Goal: Entertainment & Leisure: Consume media (video, audio)

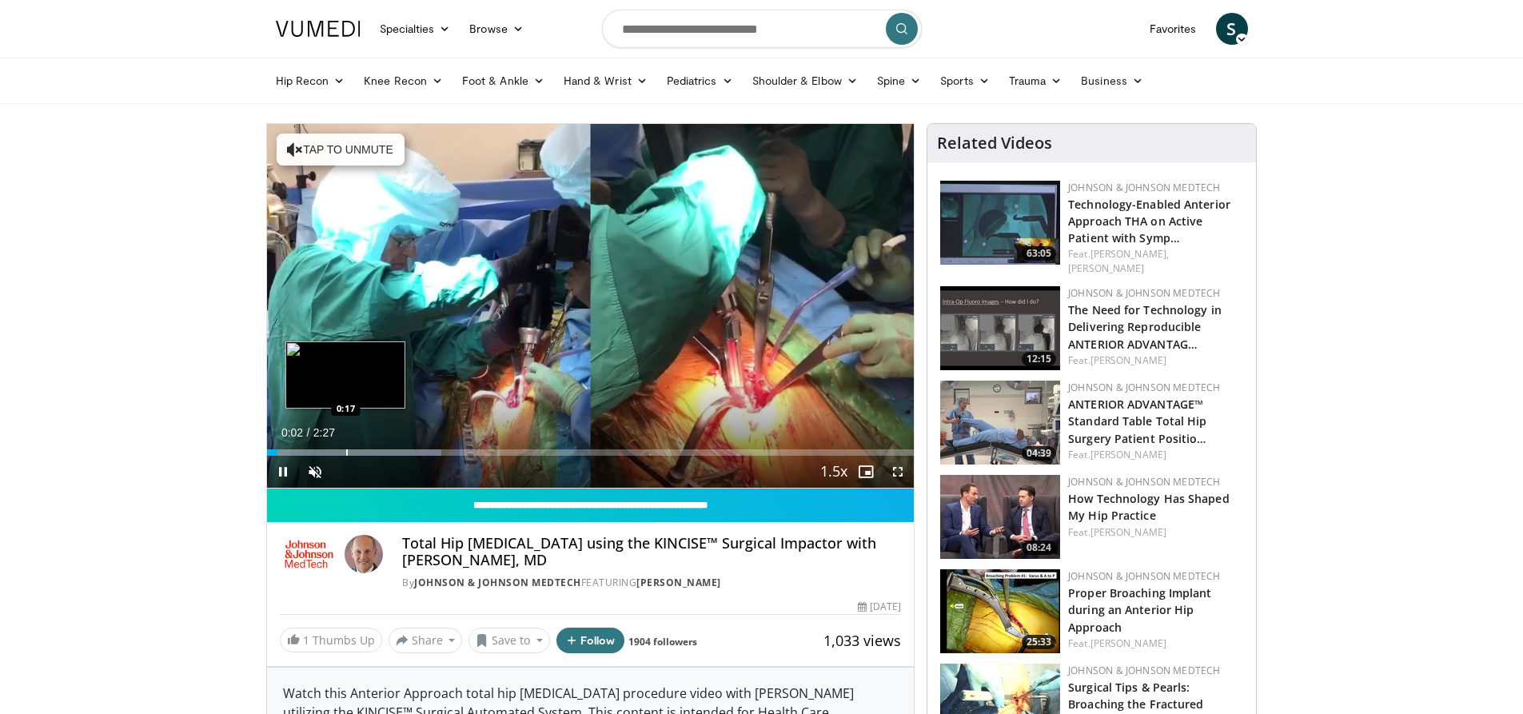
click at [346, 451] on div "Progress Bar" at bounding box center [347, 452] width 2 height 6
click at [388, 452] on div "Progress Bar" at bounding box center [389, 452] width 2 height 6
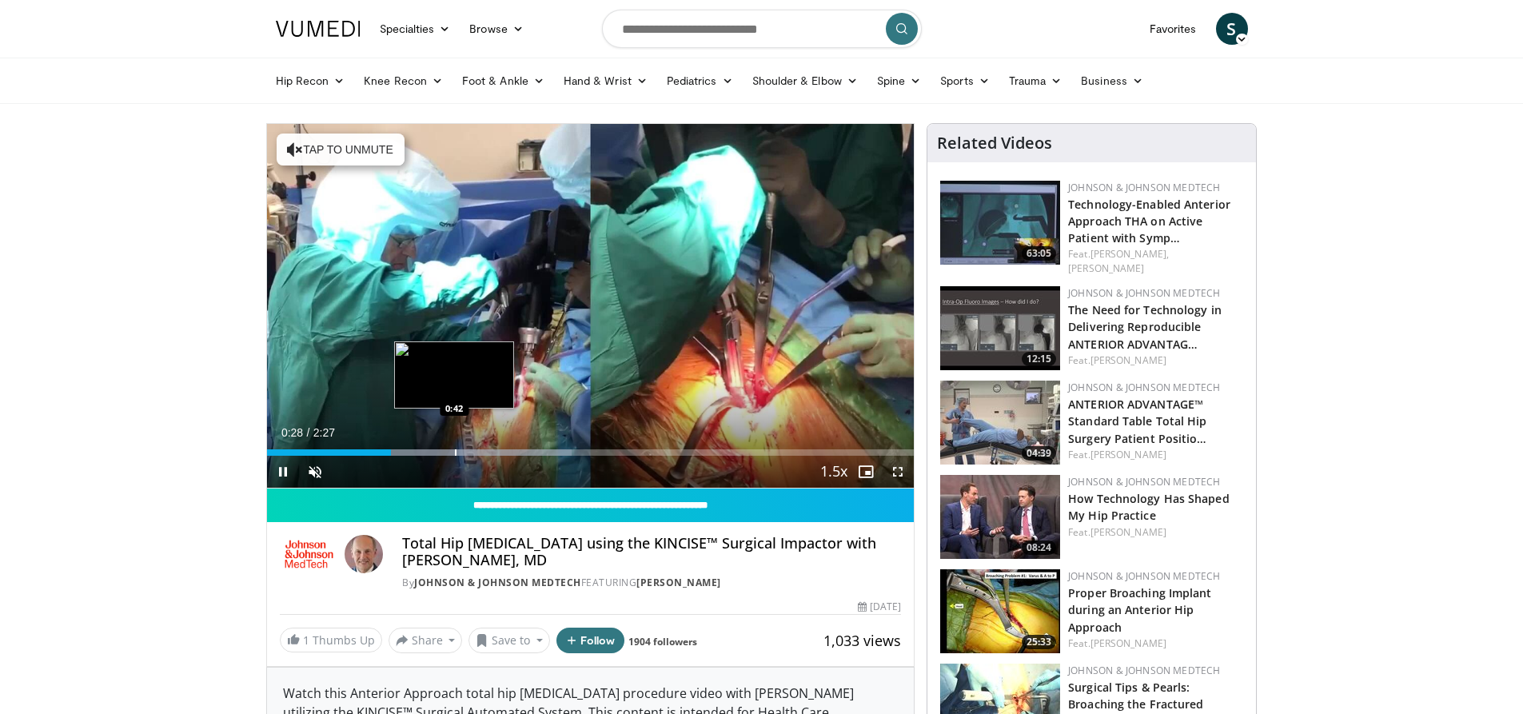
click at [455, 452] on div "Progress Bar" at bounding box center [456, 452] width 2 height 6
click at [492, 453] on div "Progress Bar" at bounding box center [538, 452] width 418 height 6
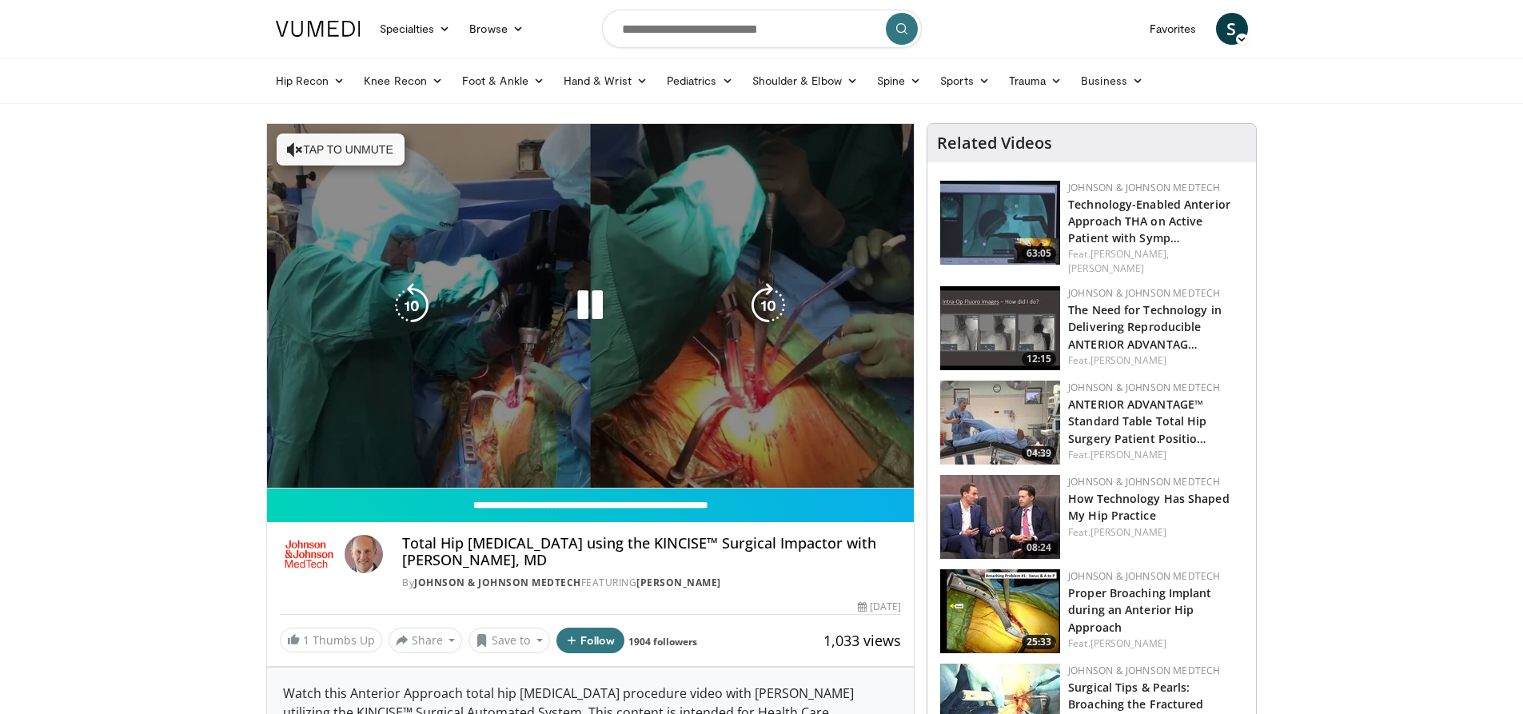
click at [588, 456] on video-js "**********" at bounding box center [591, 306] width 648 height 365
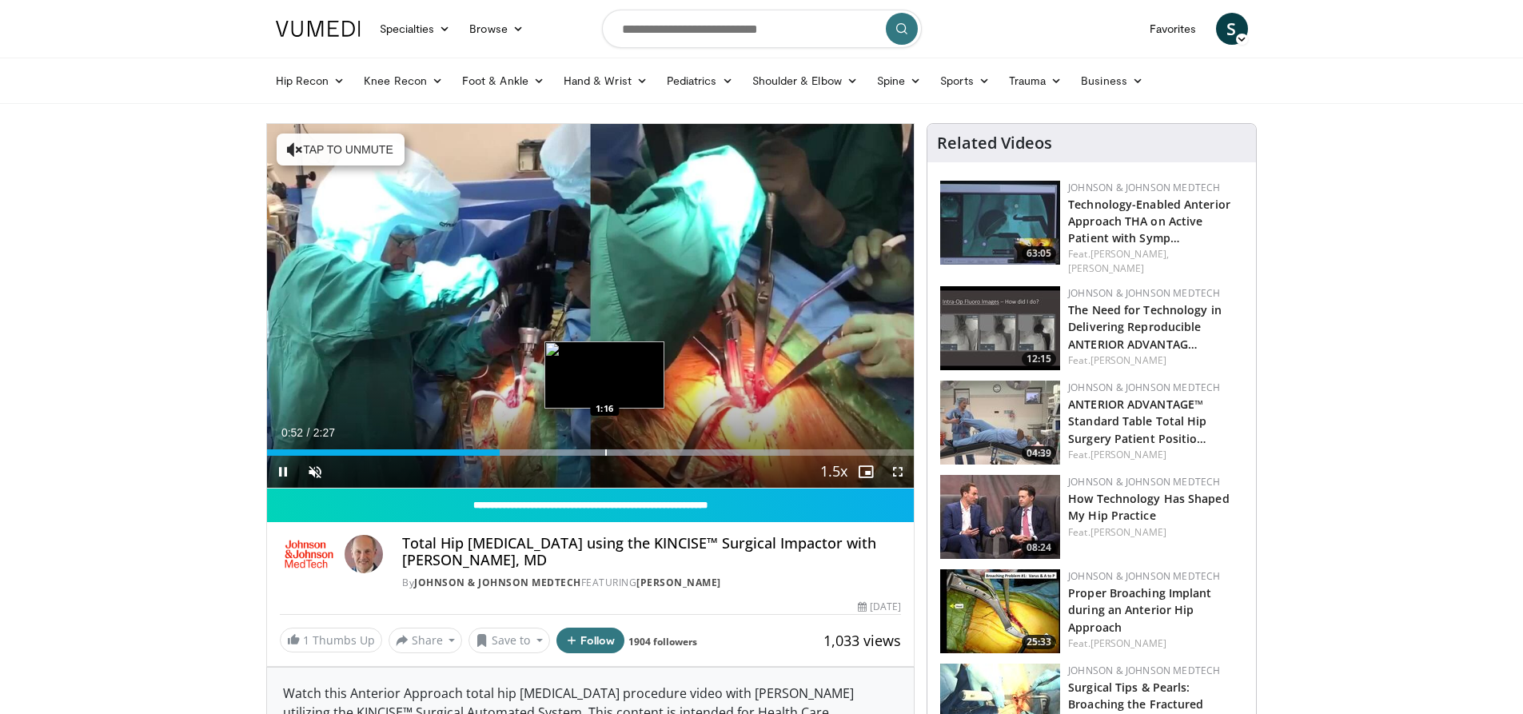
click at [606, 454] on div "Progress Bar" at bounding box center [606, 452] width 2 height 6
click at [678, 460] on div "Current Time 1:17 / Duration 2:27 Pause Skip Backward Skip Forward Unmute Loade…" at bounding box center [591, 472] width 648 height 32
click at [721, 460] on div "Current Time 1:18 / Duration 2:27 Pause Skip Backward Skip Forward Unmute Loade…" at bounding box center [591, 472] width 648 height 32
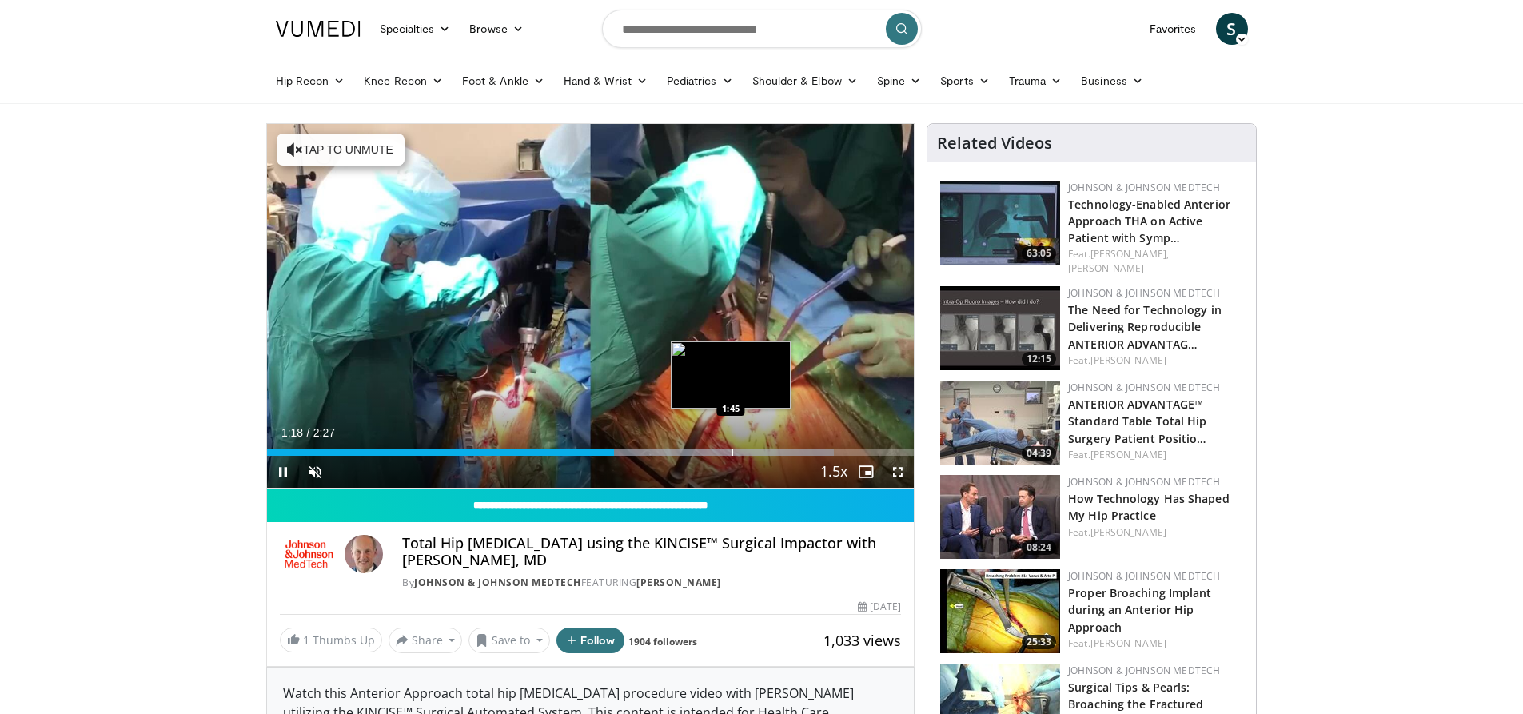
click at [732, 454] on div "Progress Bar" at bounding box center [732, 452] width 2 height 6
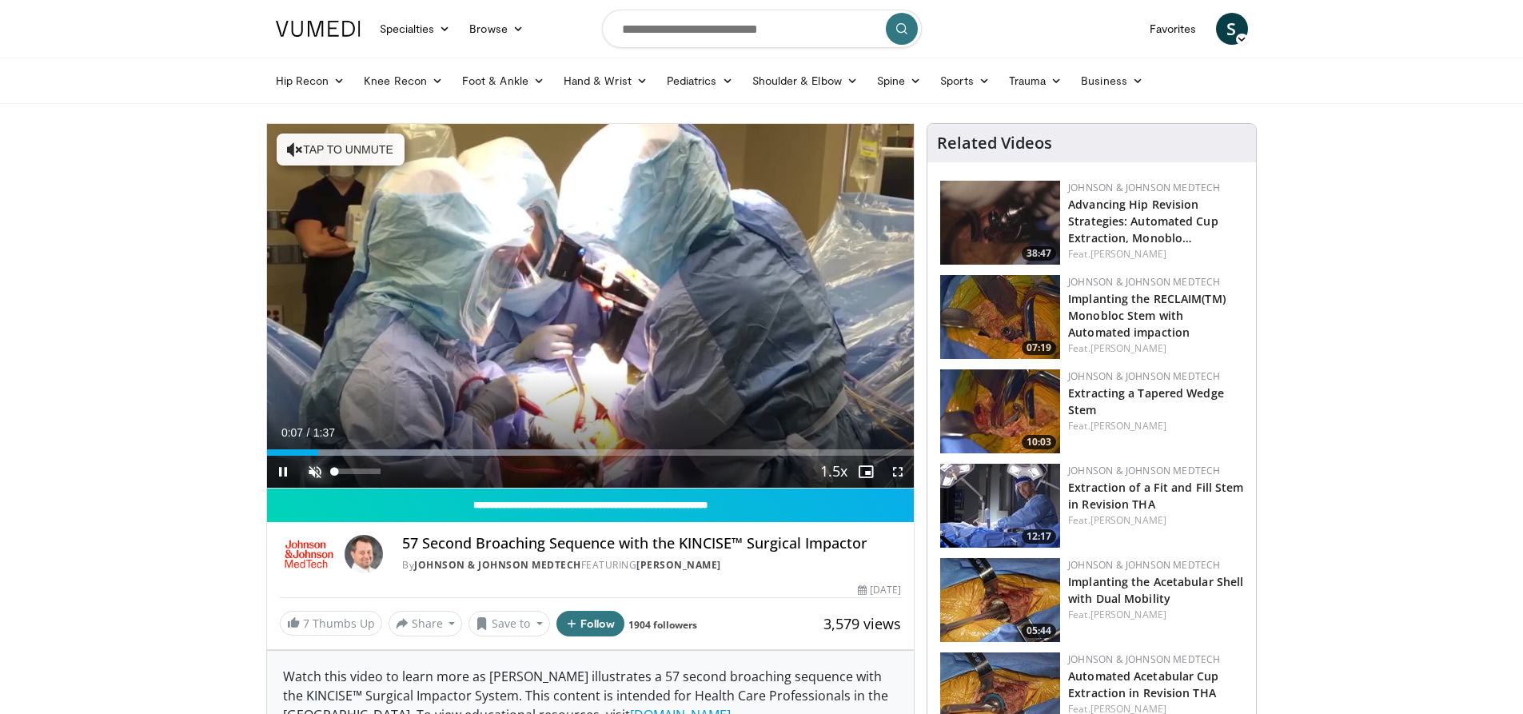
click at [316, 469] on span "Video Player" at bounding box center [315, 472] width 32 height 32
click at [359, 471] on div "53%" at bounding box center [358, 471] width 46 height 6
click at [354, 472] on div "Volume Level" at bounding box center [347, 471] width 24 height 6
click at [345, 472] on div "23%" at bounding box center [358, 471] width 46 height 6
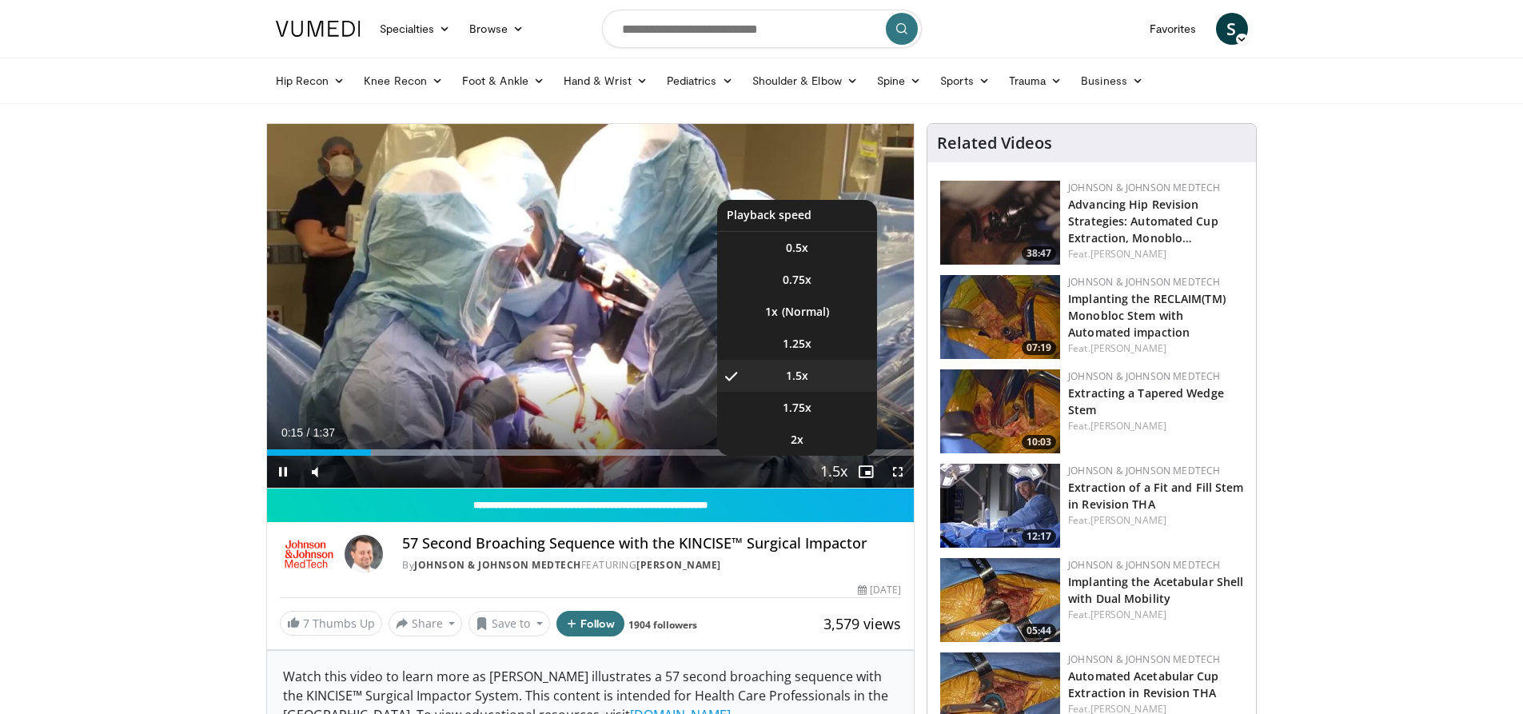
click at [832, 467] on span "Video Player" at bounding box center [834, 472] width 22 height 32
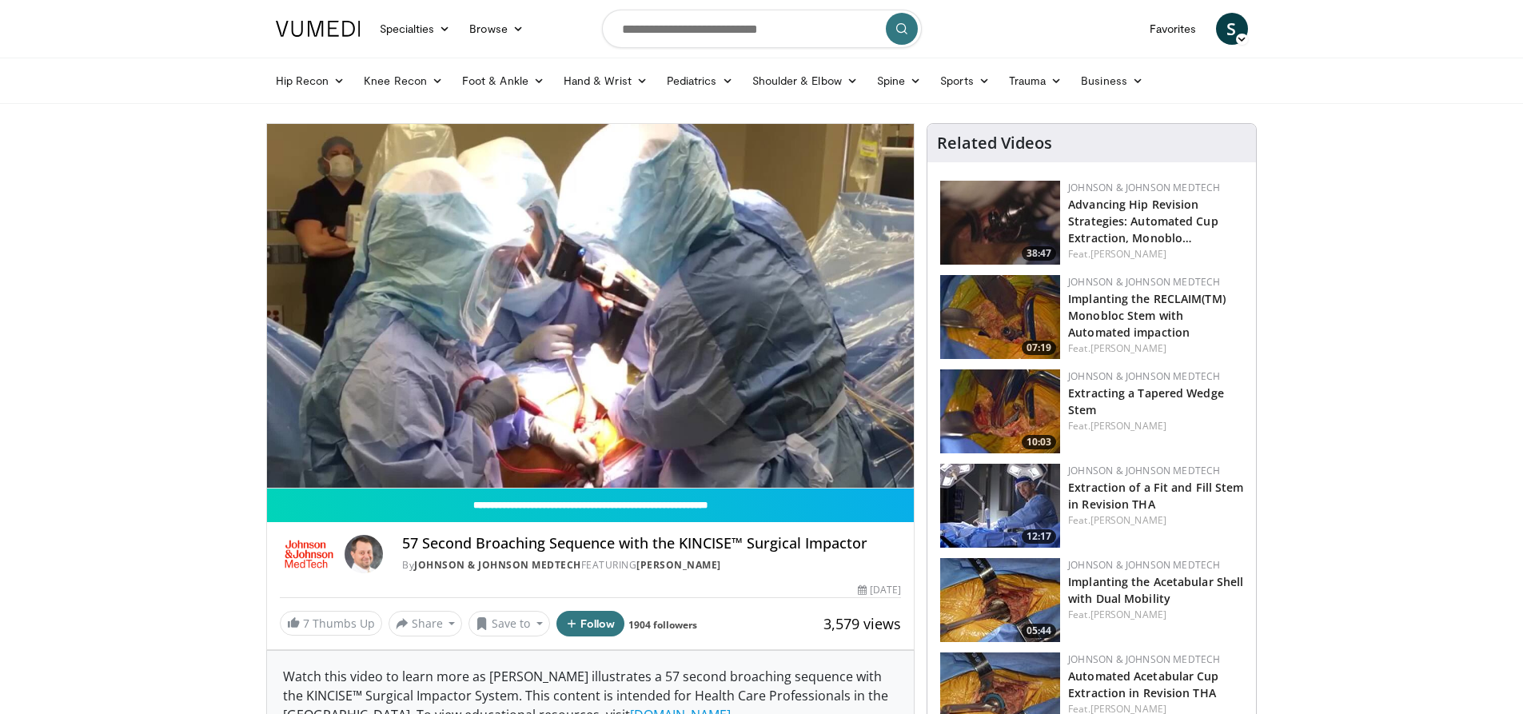
click at [832, 467] on div "10 seconds Tap to unmute" at bounding box center [591, 306] width 648 height 364
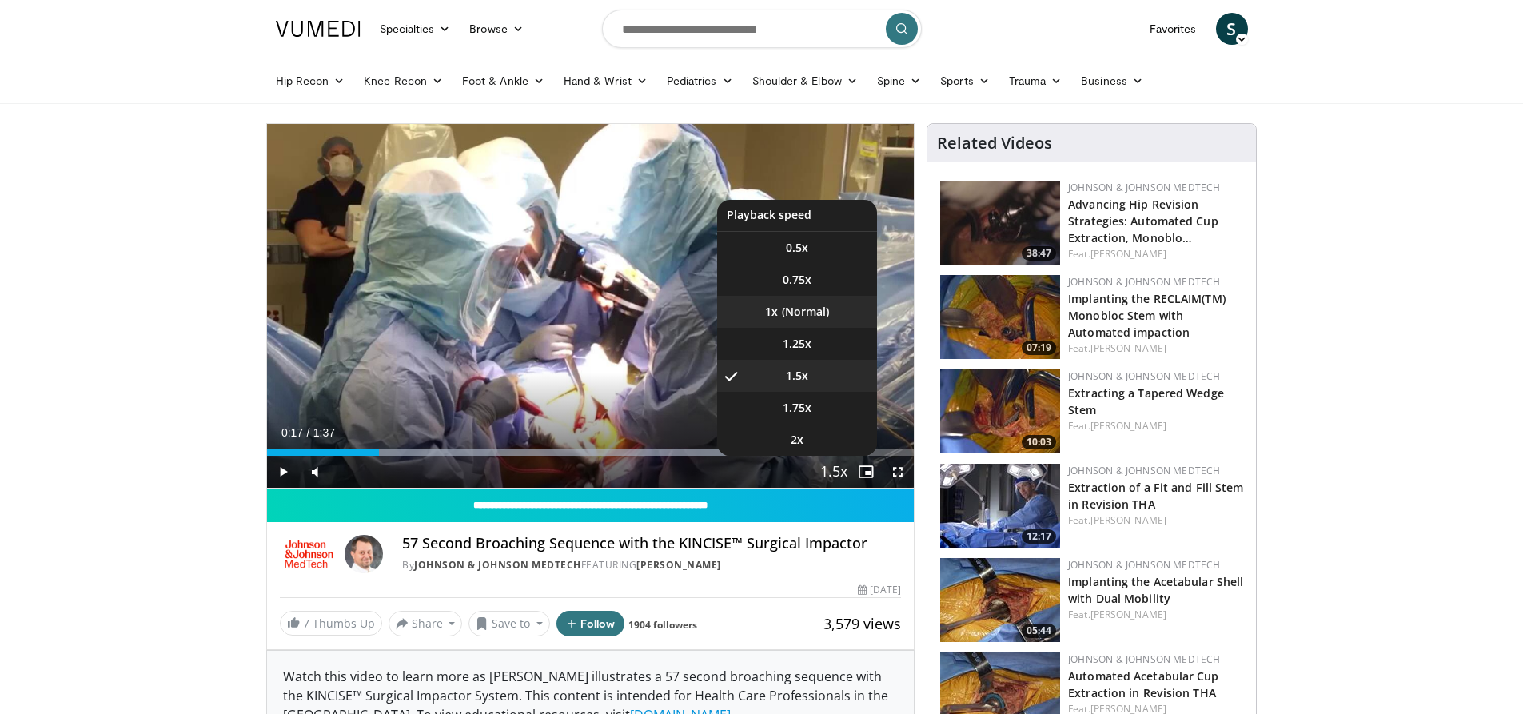
click at [801, 314] on li "1x" at bounding box center [797, 312] width 160 height 32
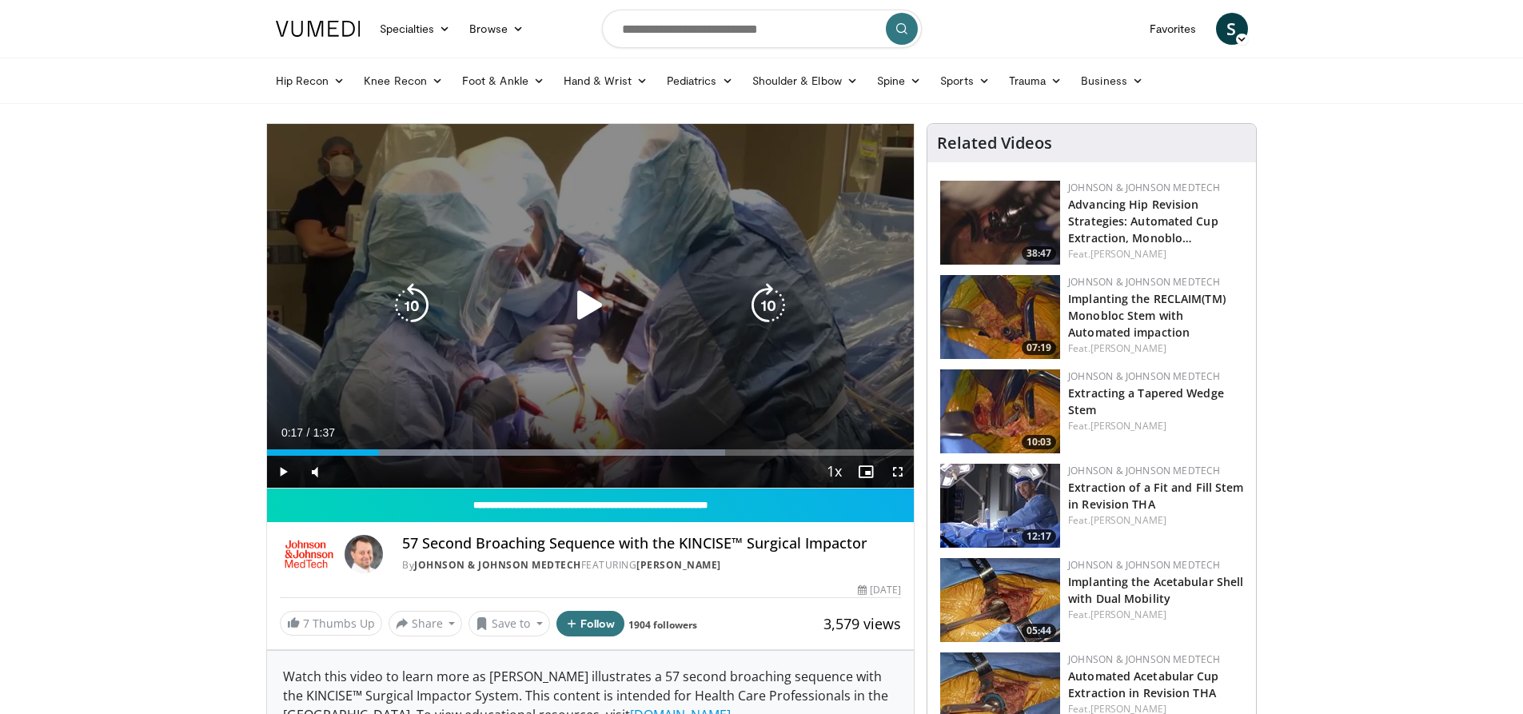
click at [586, 316] on icon "Video Player" at bounding box center [590, 305] width 45 height 45
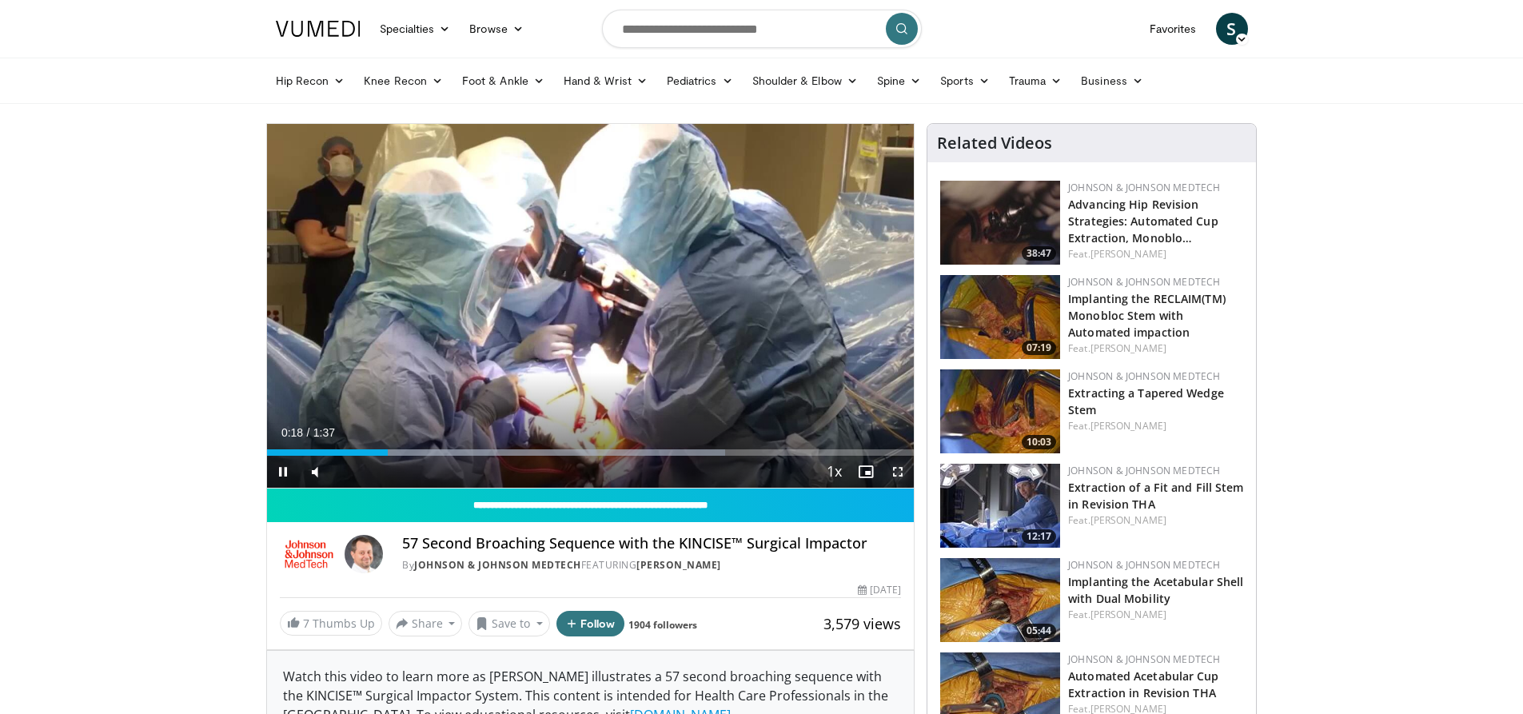
click at [898, 479] on span "Video Player" at bounding box center [898, 472] width 32 height 32
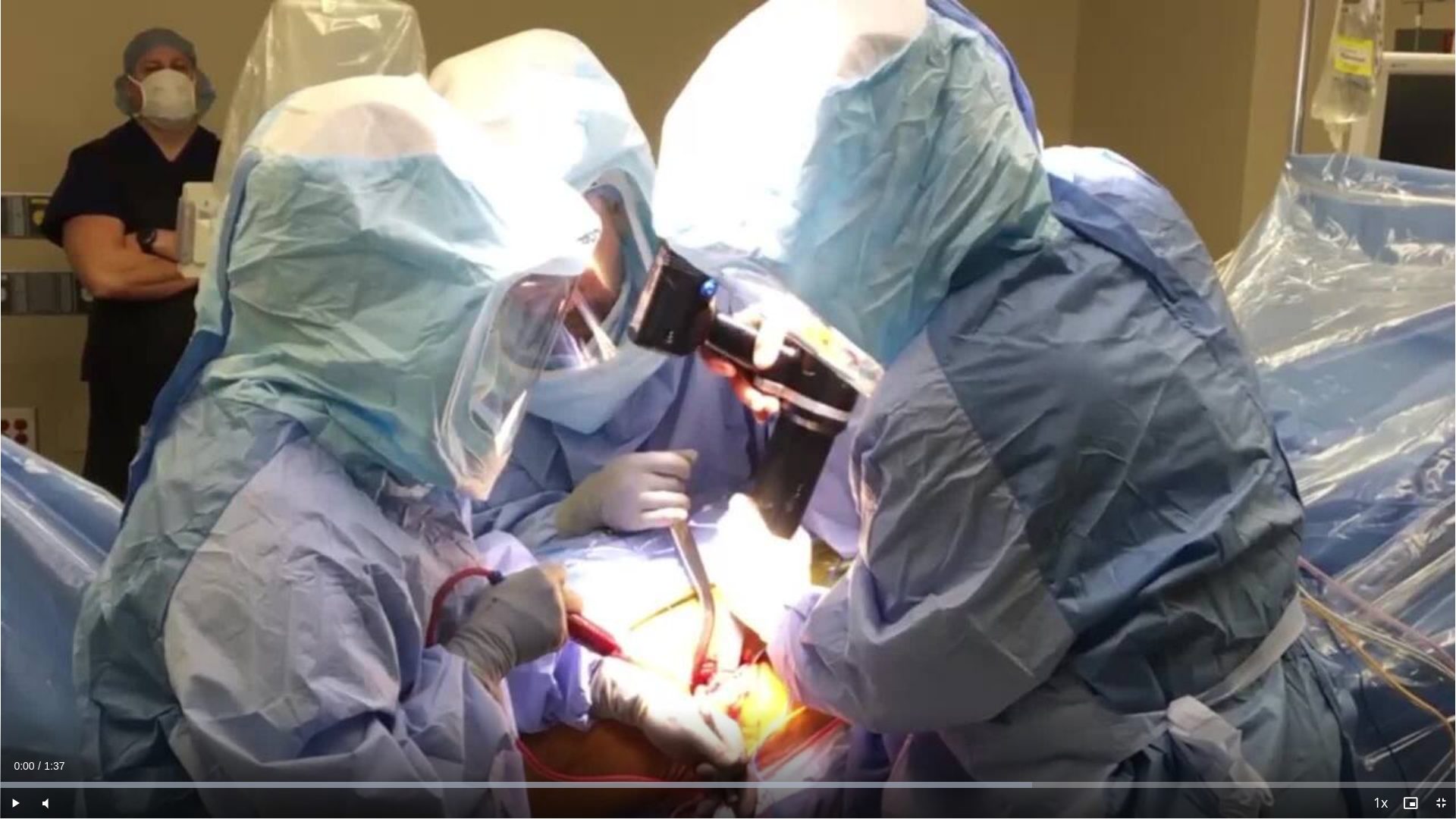
drag, startPoint x: 101, startPoint y: 784, endPoint x: -175, endPoint y: 745, distance: 278.7
click at [0, 677] on html "Specialties Adult & Family Medicine Allergy, [MEDICAL_DATA], Immunology Anesthe…" at bounding box center [728, 409] width 1456 height 819
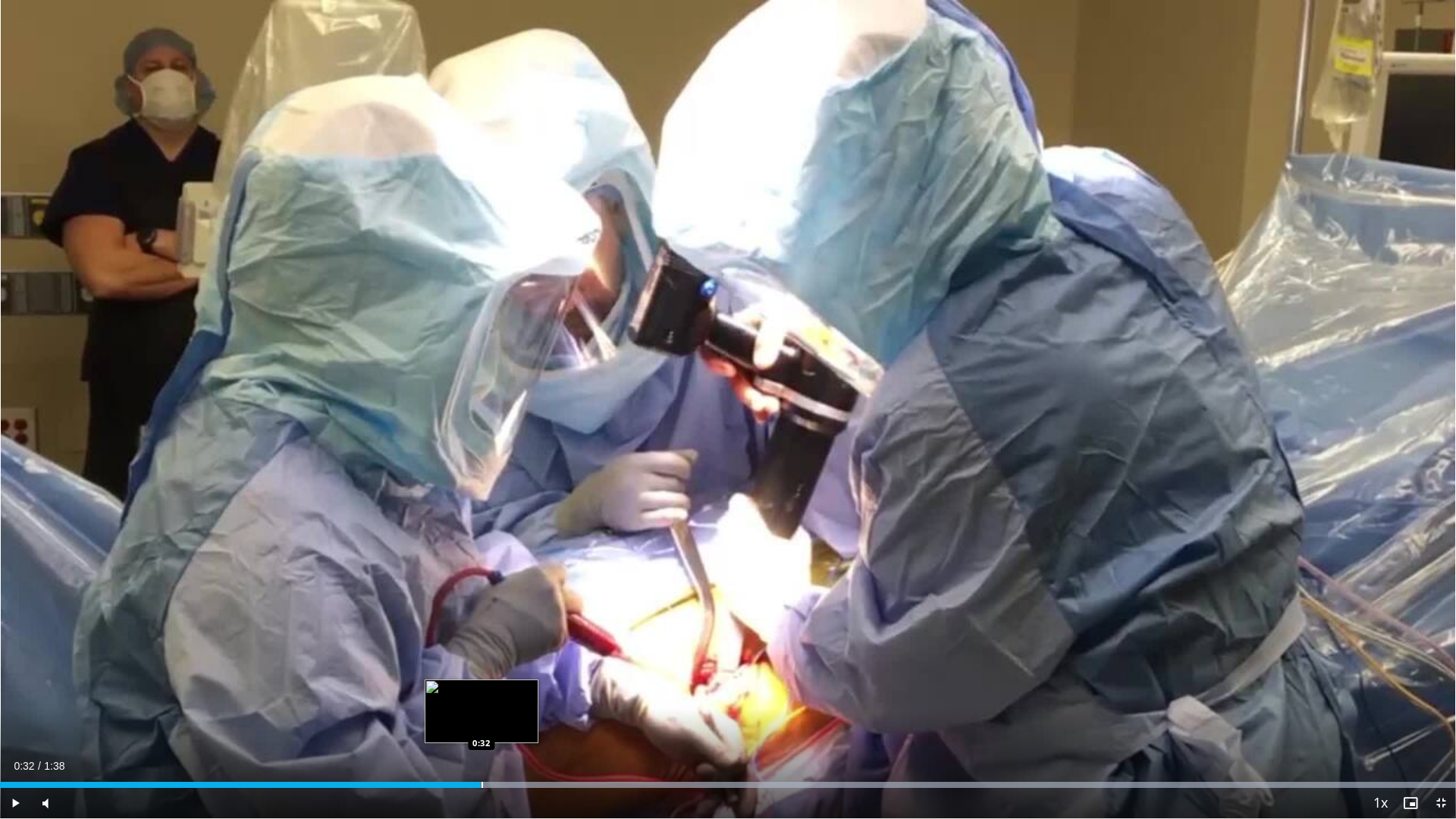
click at [481, 677] on div "Loaded : 100.00% 0:32 0:32" at bounding box center [728, 785] width 1456 height 6
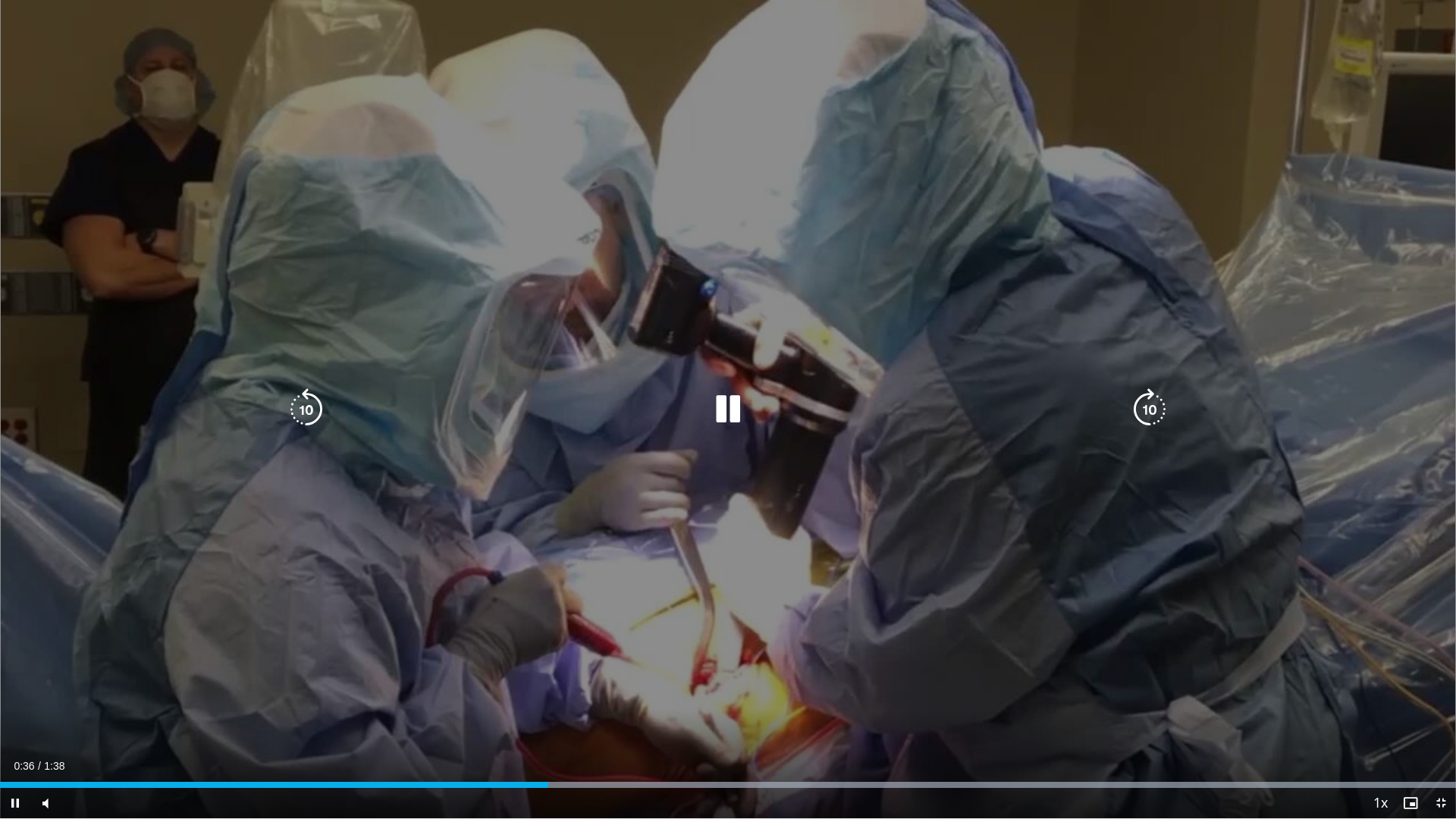
click at [879, 518] on div "10 seconds Tap to unmute" at bounding box center [728, 409] width 1456 height 819
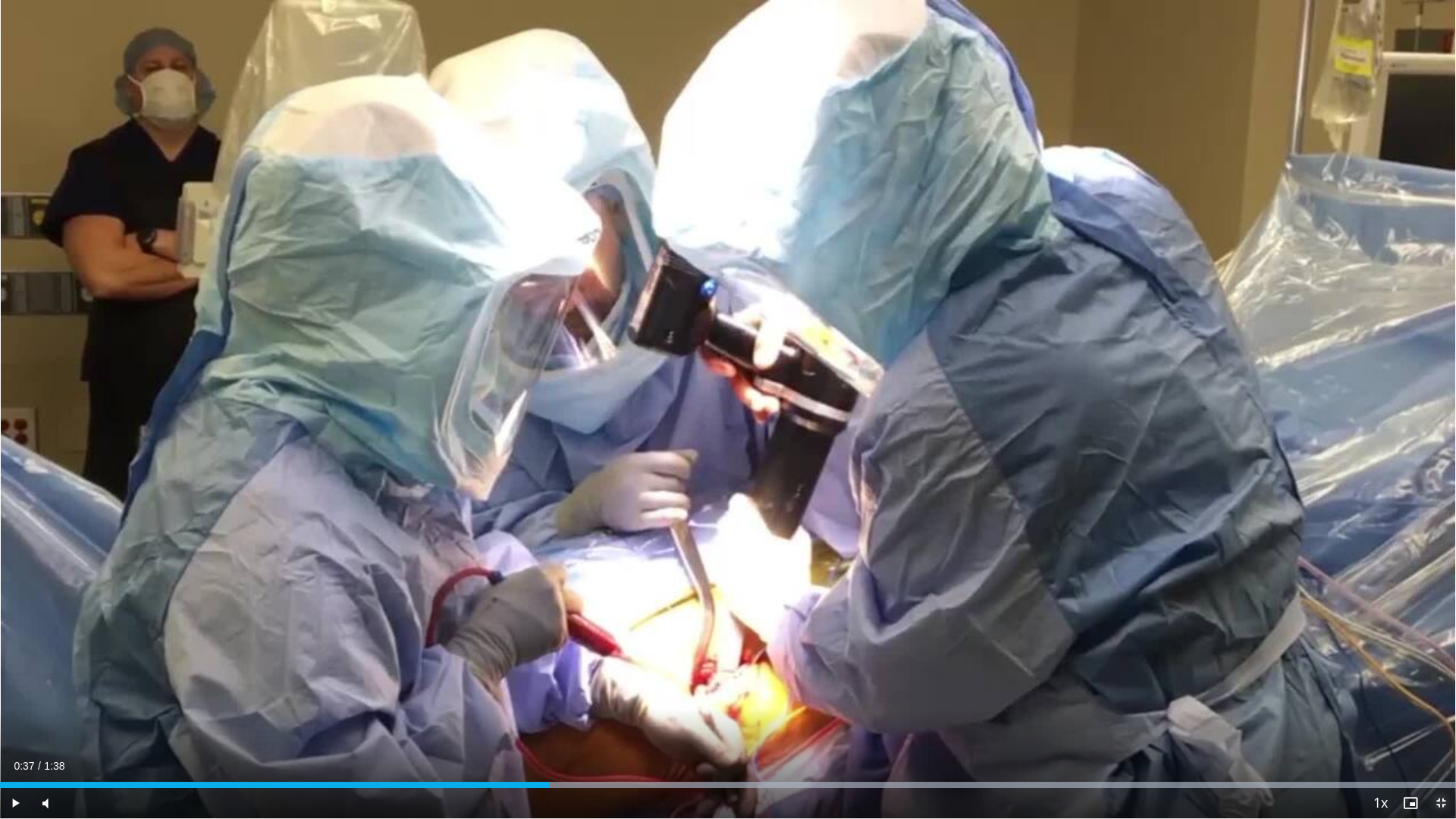
click at [1443, 677] on span "Video Player" at bounding box center [1441, 804] width 30 height 30
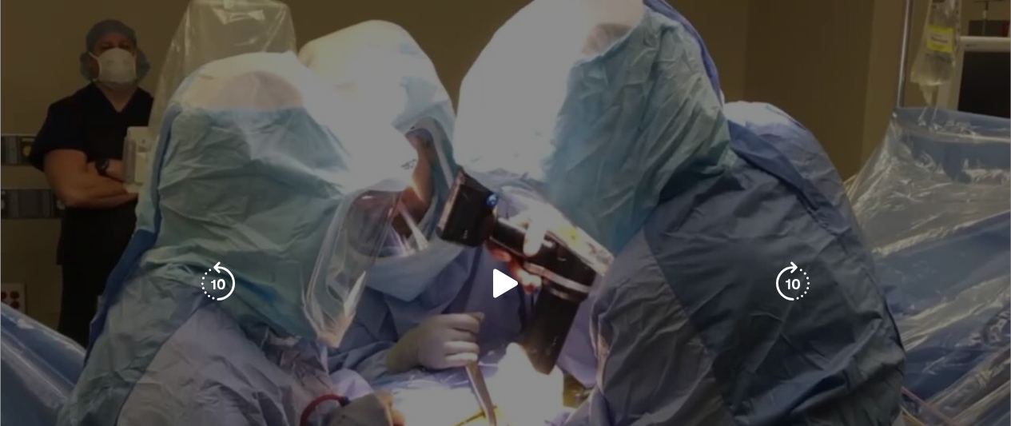
scroll to position [80, 0]
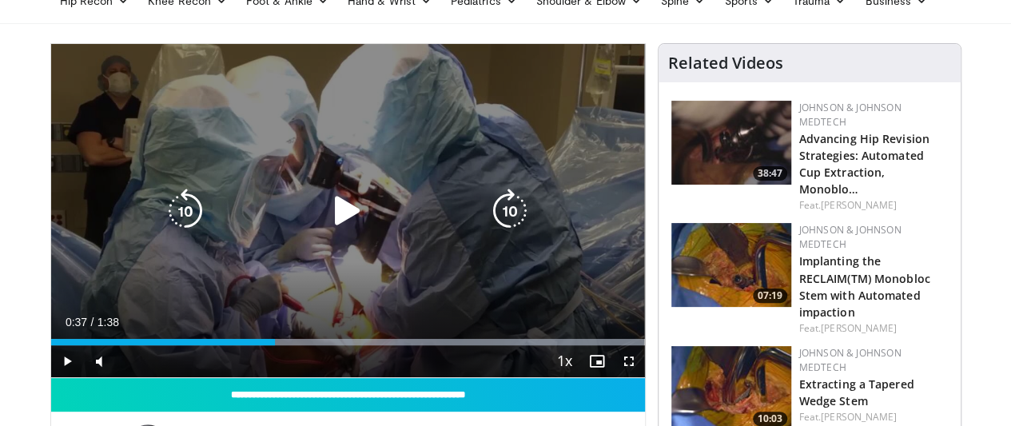
click at [331, 220] on icon "Video Player" at bounding box center [347, 211] width 45 height 45
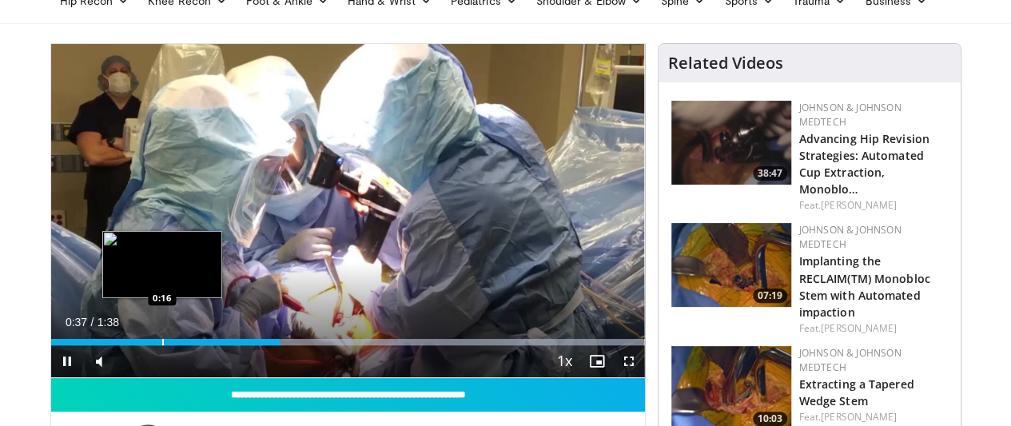
click at [122, 345] on div "Loaded : 100.00% 0:37 0:16" at bounding box center [348, 337] width 594 height 15
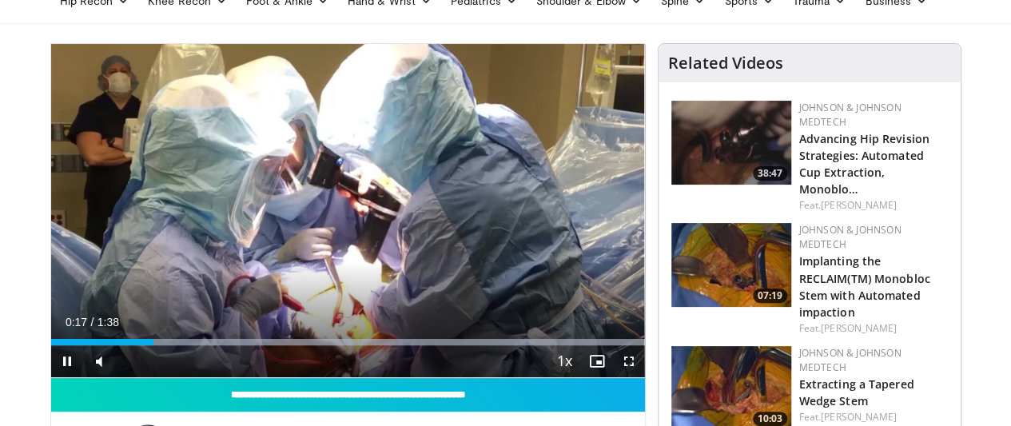
drag, startPoint x: 101, startPoint y: 369, endPoint x: 82, endPoint y: 377, distance: 20.8
click at [99, 345] on div "0:17" at bounding box center [102, 342] width 103 height 6
click at [119, 365] on div "Volume Level" at bounding box center [122, 362] width 7 height 6
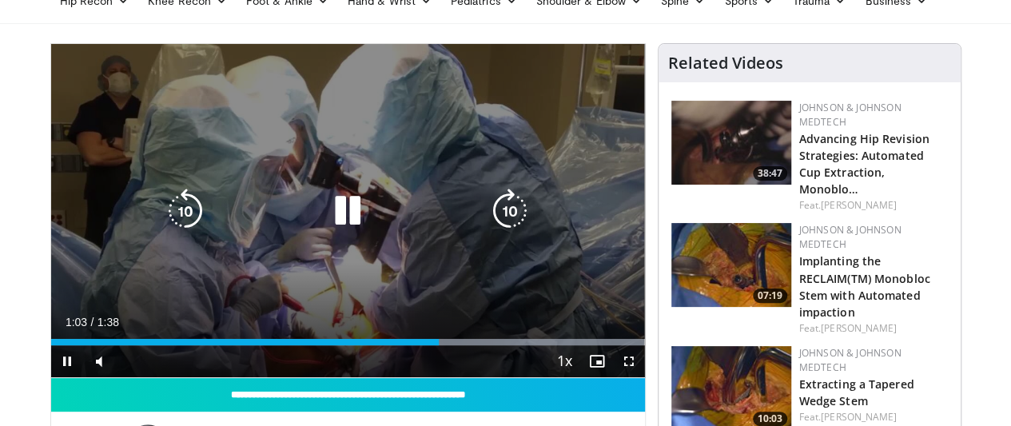
click at [491, 158] on div "10 seconds Tap to unmute" at bounding box center [348, 210] width 594 height 333
click at [414, 267] on div "10 seconds Tap to unmute" at bounding box center [348, 210] width 594 height 333
click at [436, 143] on div "10 seconds Tap to unmute" at bounding box center [348, 210] width 594 height 333
